Goal: Browse casually

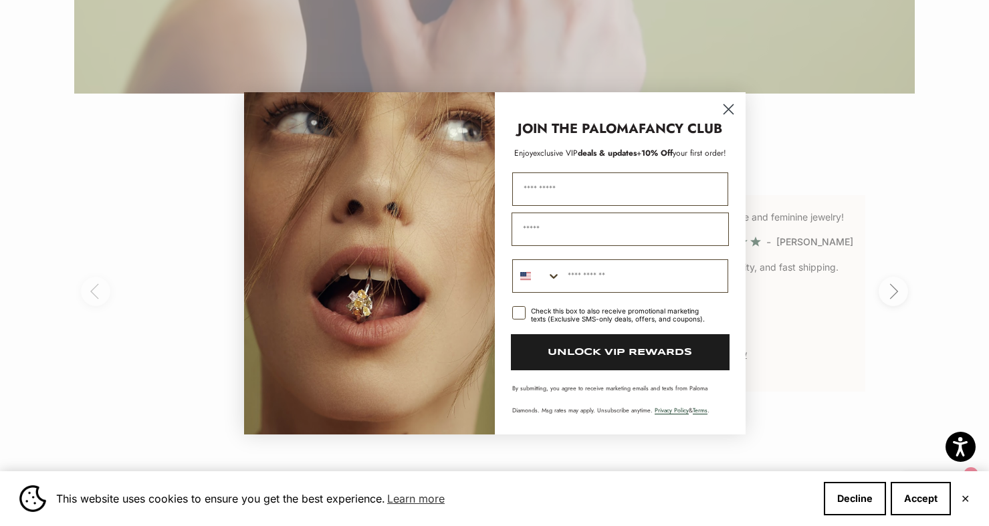
scroll to position [2536, 0]
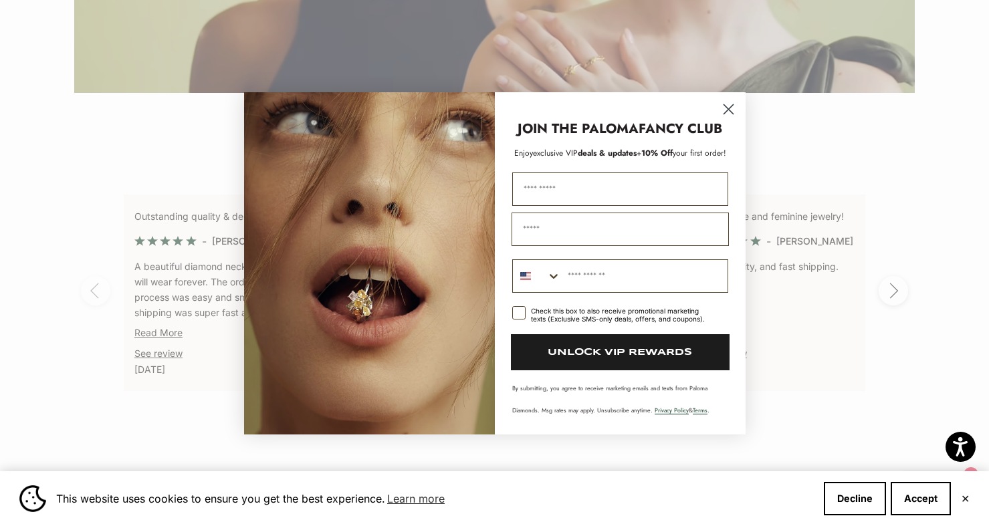
click at [715, 111] on div "JOIN THE PALOMA FANCY CLUB" at bounding box center [620, 122] width 224 height 33
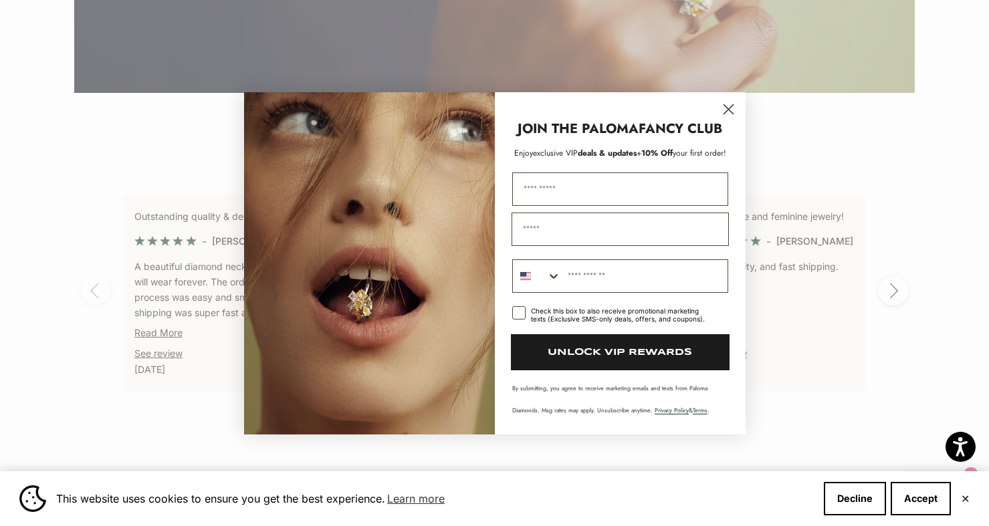
click at [725, 110] on circle "Close dialog" at bounding box center [728, 109] width 22 height 22
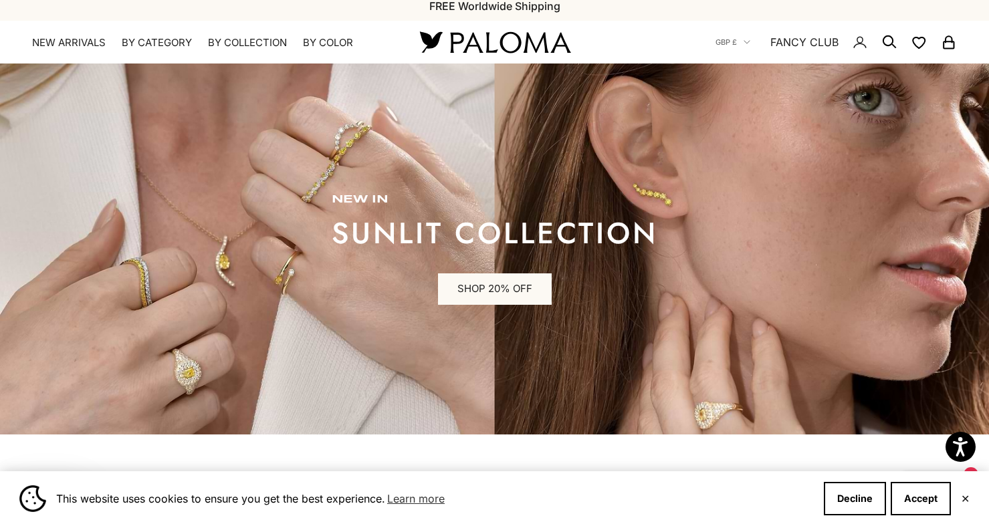
scroll to position [0, 0]
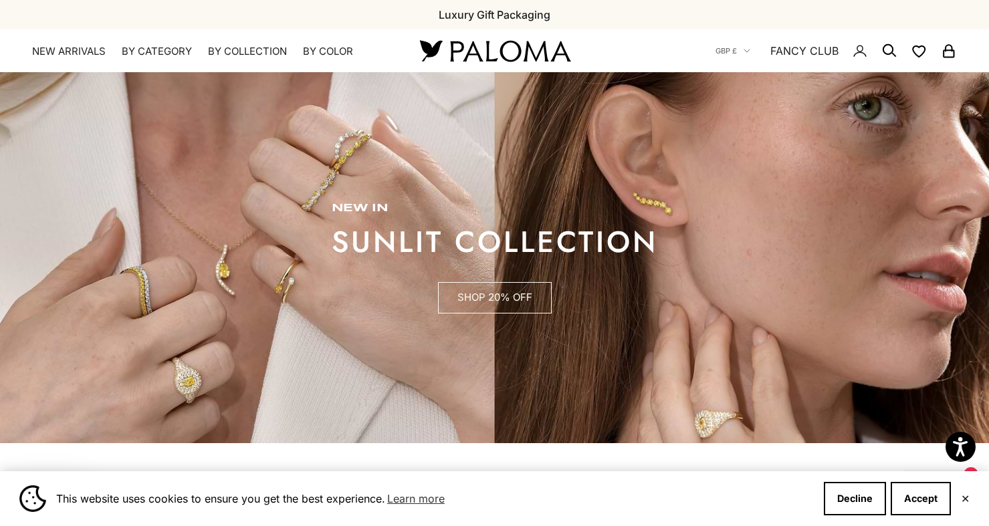
click at [515, 304] on link "SHOP 20% OFF" at bounding box center [495, 298] width 114 height 32
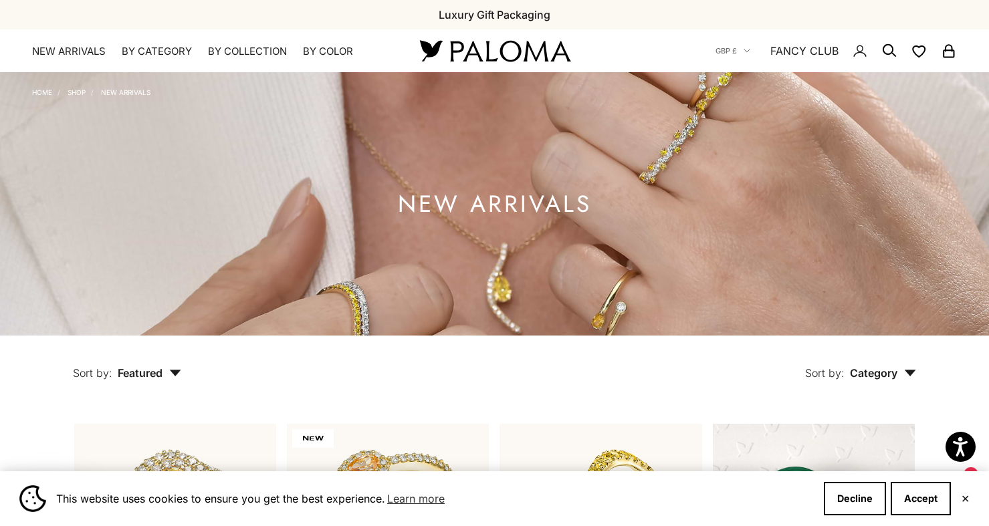
click at [560, 55] on img at bounding box center [494, 51] width 160 height 28
